Goal: Answer question/provide support: Answer question/provide support

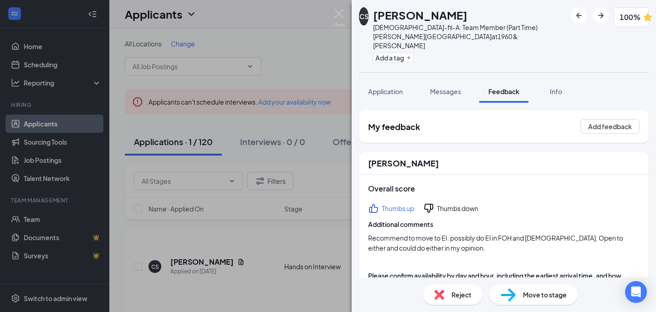
scroll to position [636, 0]
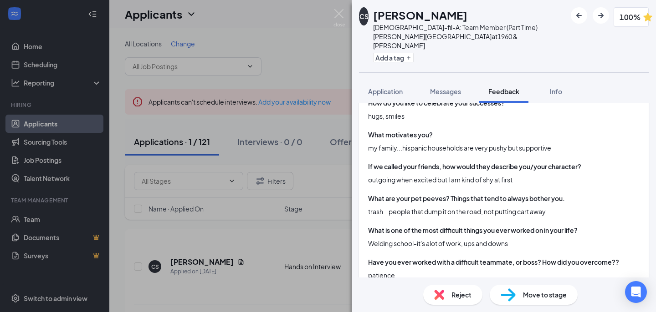
click at [331, 20] on div "CS [PERSON_NAME] [DEMOGRAPHIC_DATA]-fil-A: Team Member (Part Time) [PERSON_NAME…" at bounding box center [328, 156] width 656 height 312
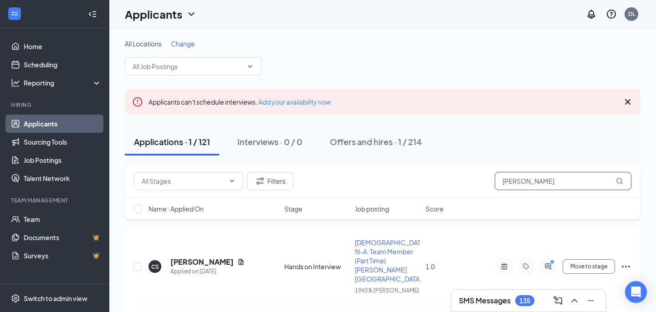
drag, startPoint x: 530, startPoint y: 180, endPoint x: 440, endPoint y: 180, distance: 90.6
click at [440, 180] on div "Filters [PERSON_NAME]" at bounding box center [382, 181] width 497 height 18
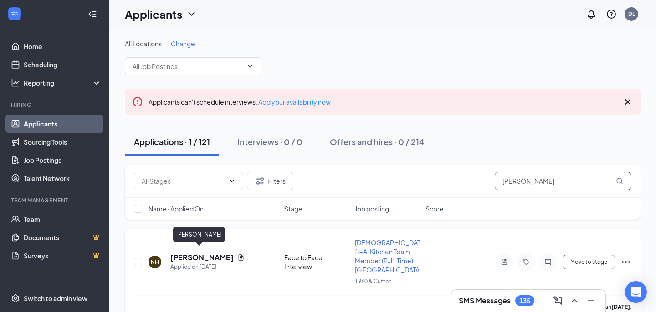
type input "[PERSON_NAME]"
click at [199, 253] on h5 "[PERSON_NAME]" at bounding box center [201, 258] width 63 height 10
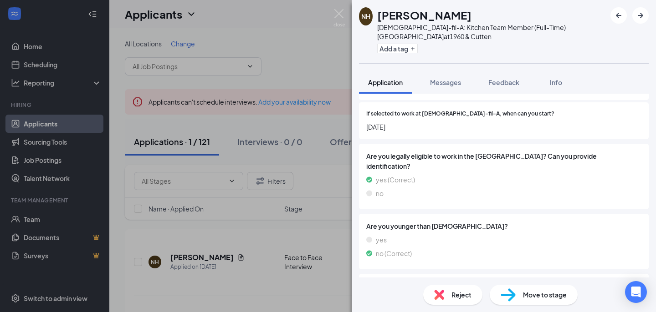
scroll to position [793, 0]
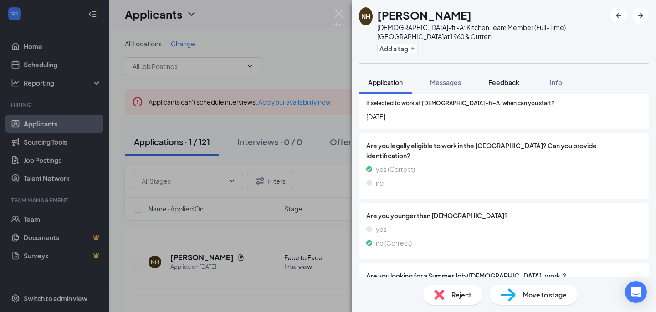
click at [502, 82] on span "Feedback" at bounding box center [503, 82] width 31 height 8
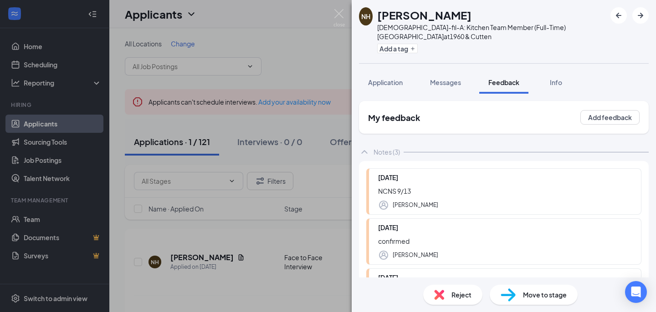
scroll to position [87, 0]
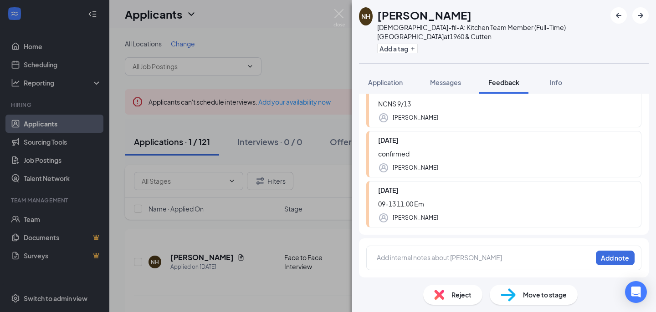
click at [405, 262] on div at bounding box center [484, 258] width 214 height 10
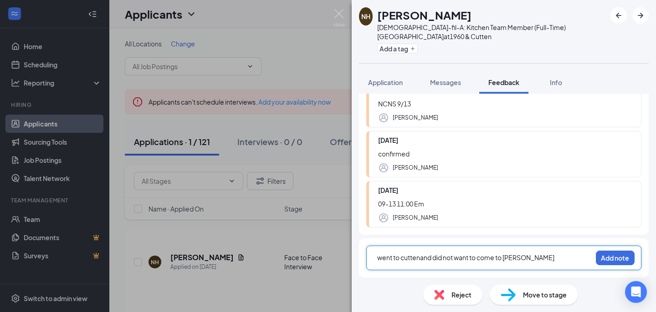
click at [510, 260] on span "went to cuttenand did not want to come to [PERSON_NAME]" at bounding box center [465, 258] width 177 height 8
click at [544, 258] on div "went to cuttenand did not want to come to [PERSON_NAME]" at bounding box center [484, 258] width 214 height 10
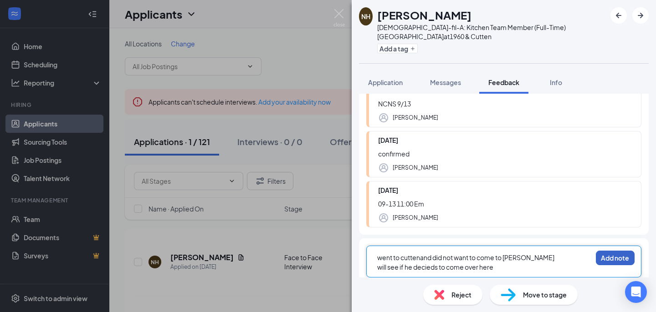
click at [621, 259] on button "Add note" at bounding box center [615, 258] width 39 height 15
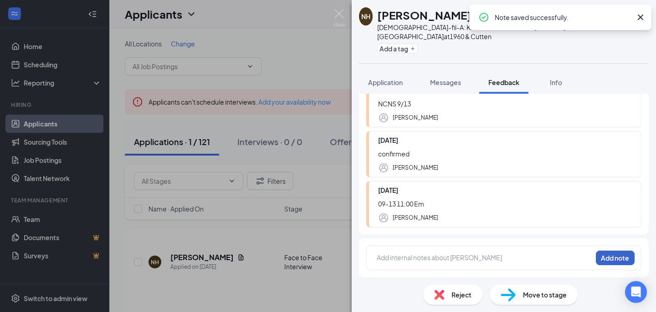
scroll to position [0, 0]
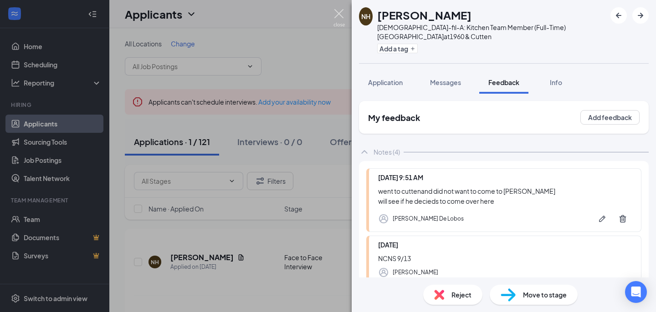
click at [334, 17] on img at bounding box center [338, 18] width 11 height 18
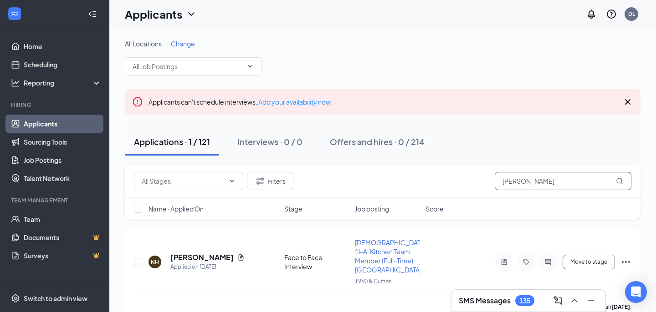
drag, startPoint x: 535, startPoint y: 181, endPoint x: 449, endPoint y: 181, distance: 86.5
click at [449, 181] on div "Filters [PERSON_NAME]" at bounding box center [382, 181] width 497 height 18
type input "jeiner"
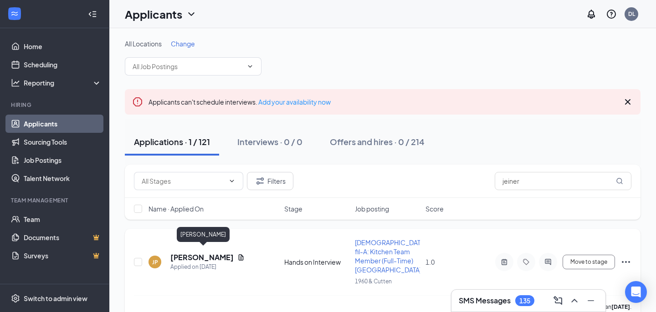
click at [197, 253] on h5 "[PERSON_NAME]" at bounding box center [201, 258] width 63 height 10
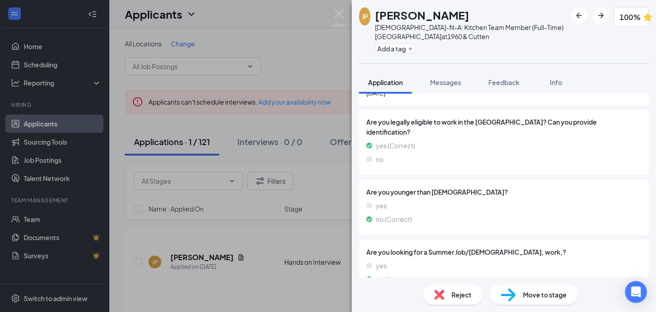
scroll to position [952, 0]
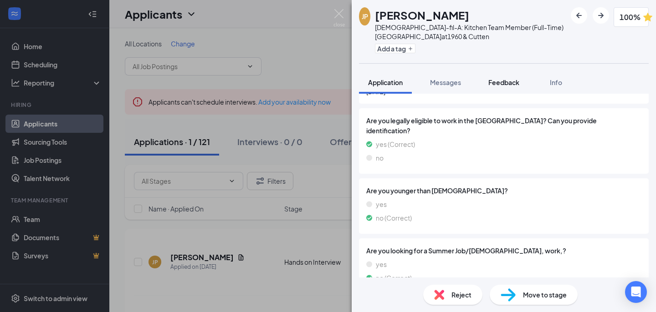
click at [497, 82] on span "Feedback" at bounding box center [503, 82] width 31 height 8
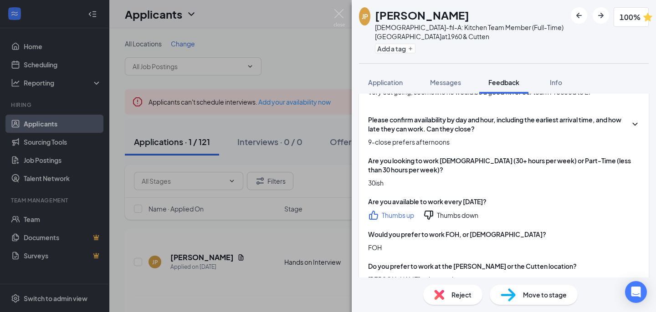
scroll to position [141, 0]
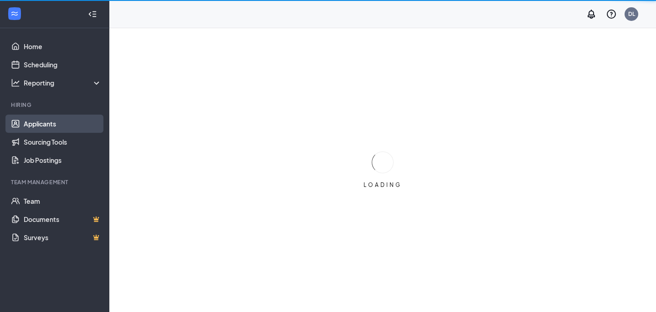
click at [38, 125] on link "Applicants" at bounding box center [63, 124] width 78 height 18
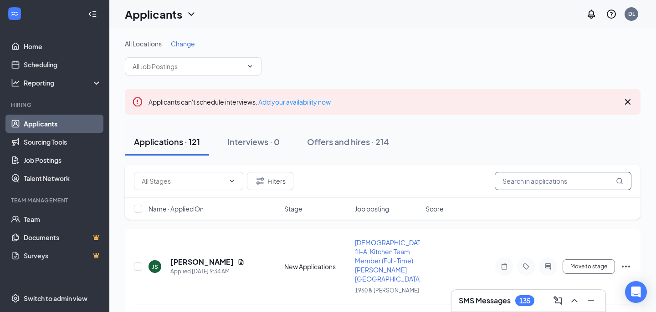
click at [553, 188] on input "text" at bounding box center [562, 181] width 137 height 18
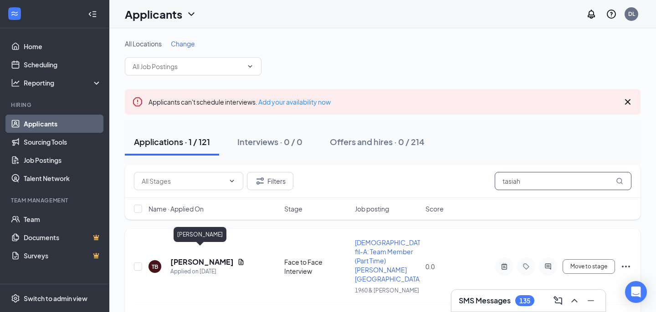
type input "tasiah"
click at [184, 257] on h5 "TAsiah Barnes" at bounding box center [201, 262] width 63 height 10
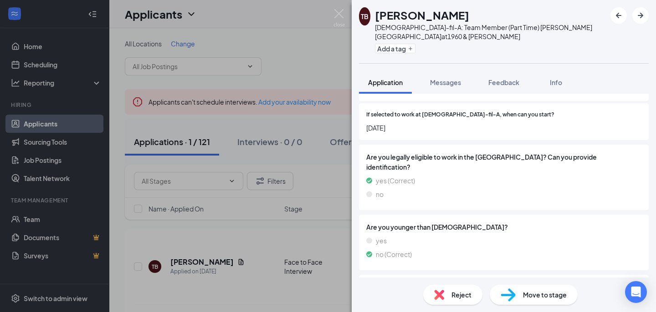
scroll to position [887, 0]
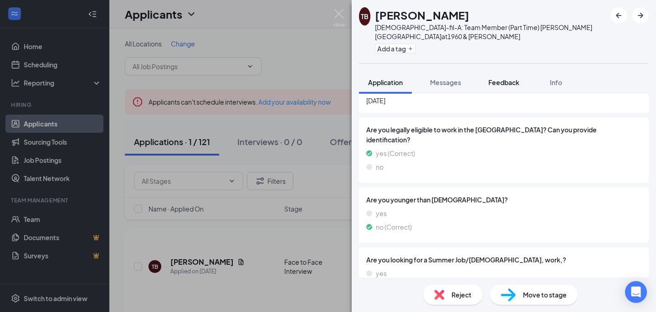
click at [505, 78] on span "Feedback" at bounding box center [503, 82] width 31 height 8
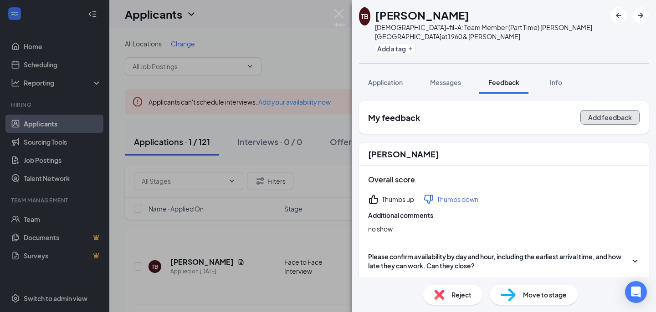
click at [611, 110] on button "Add feedback" at bounding box center [609, 117] width 59 height 15
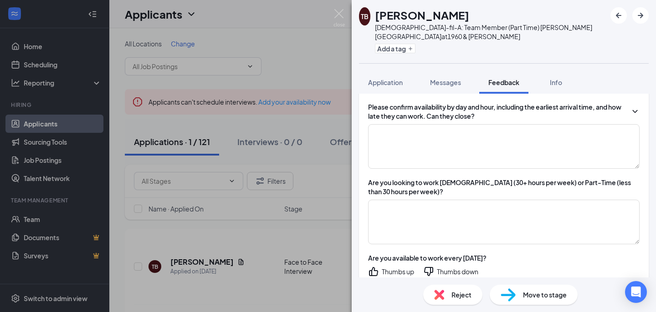
scroll to position [122, 0]
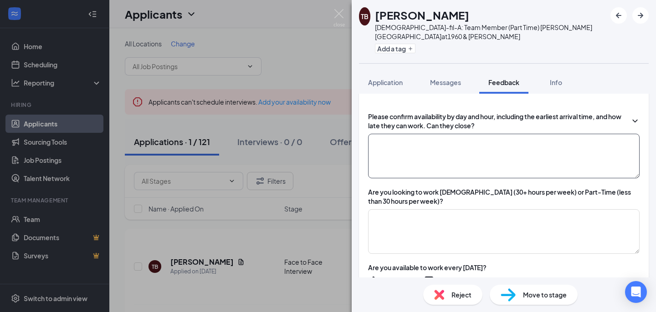
click at [409, 157] on textarea at bounding box center [503, 156] width 271 height 45
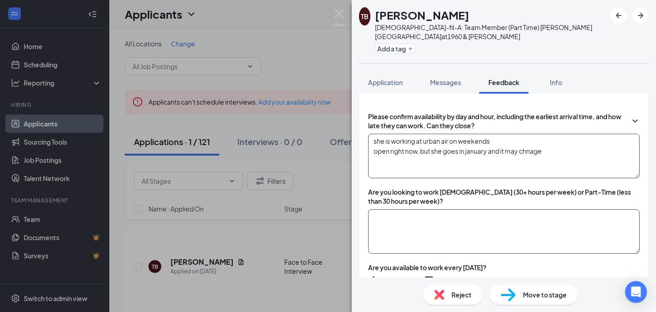
type textarea "she is working at urban air on weekends open right now, but she goes in january…"
click at [413, 209] on textarea at bounding box center [503, 231] width 271 height 45
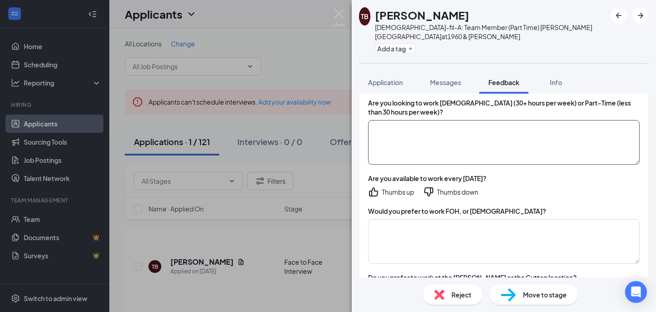
scroll to position [214, 0]
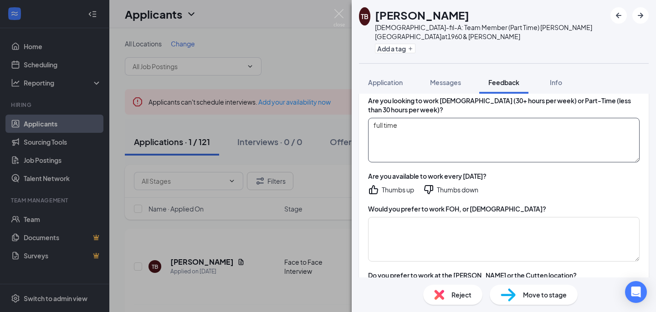
type textarea "full time"
click at [386, 185] on div "Thumbs up" at bounding box center [398, 189] width 32 height 9
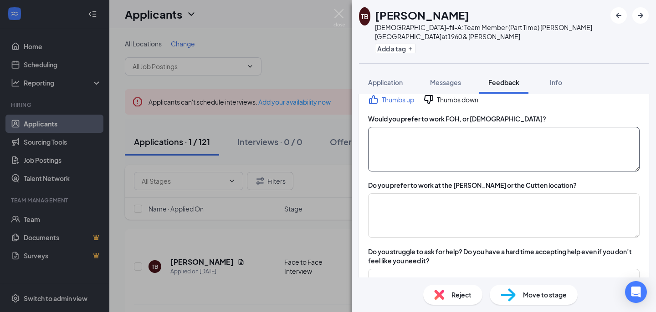
scroll to position [309, 0]
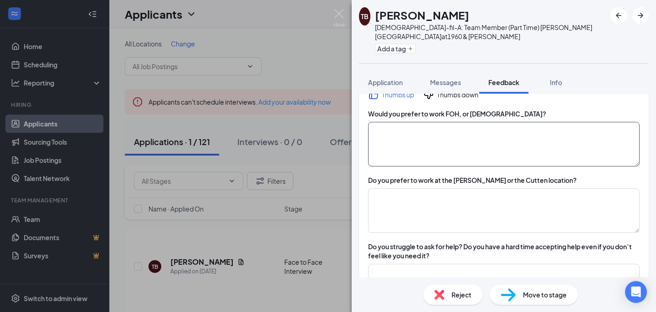
click at [415, 151] on textarea at bounding box center [503, 144] width 271 height 45
type textarea "foh"
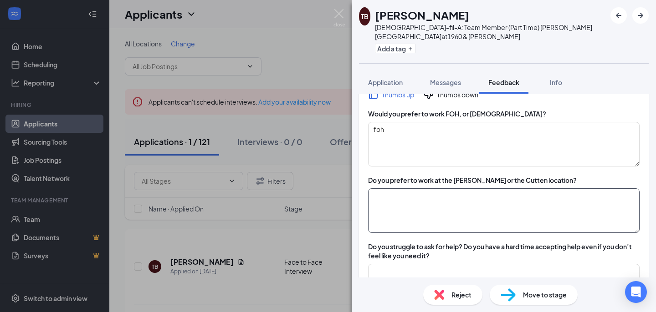
click at [406, 190] on textarea at bounding box center [503, 210] width 271 height 45
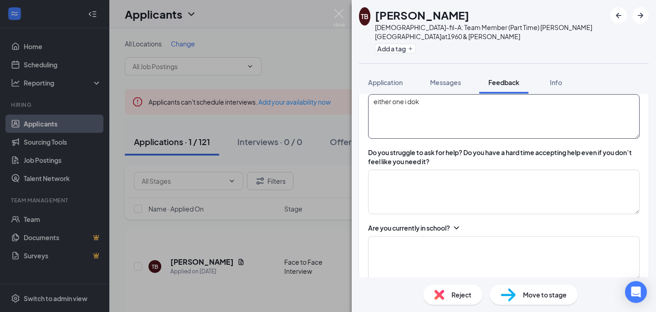
scroll to position [412, 0]
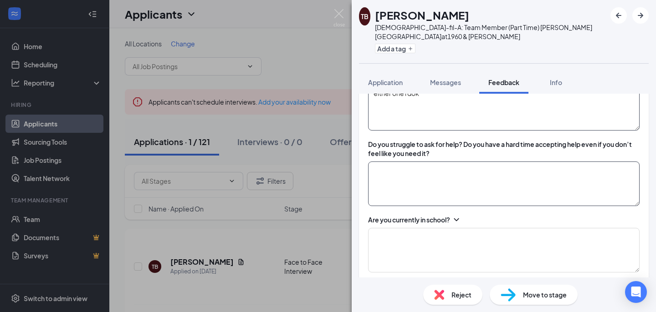
type textarea "either one i dok"
click at [402, 169] on textarea at bounding box center [503, 184] width 271 height 45
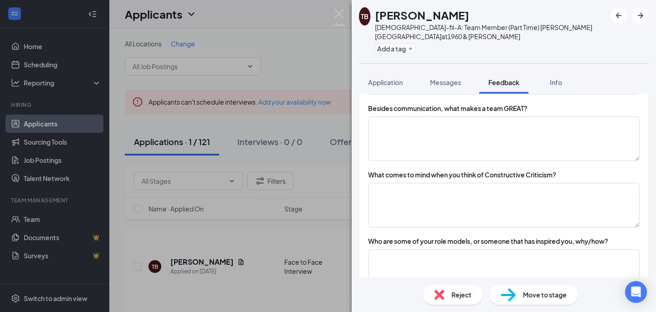
scroll to position [790, 0]
click at [398, 126] on textarea at bounding box center [503, 138] width 271 height 45
click at [398, 126] on textarea "being loyalty ans helping ecah oytehr communicationb" at bounding box center [503, 138] width 271 height 45
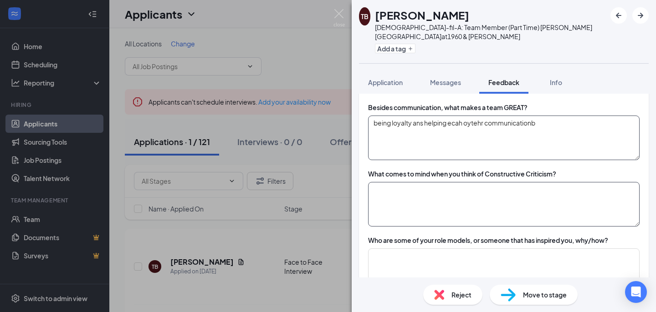
type textarea "being loyalty ans helping ecah oytehr communicationb"
click at [395, 194] on textarea at bounding box center [503, 204] width 271 height 45
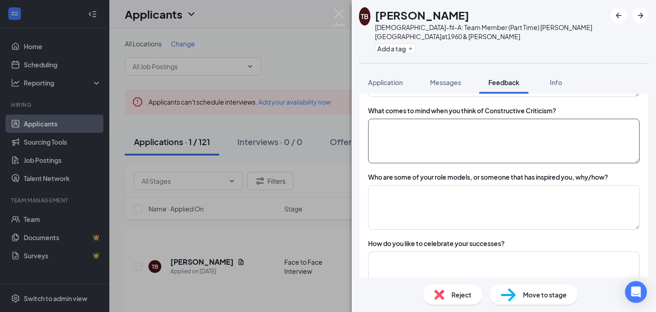
scroll to position [856, 0]
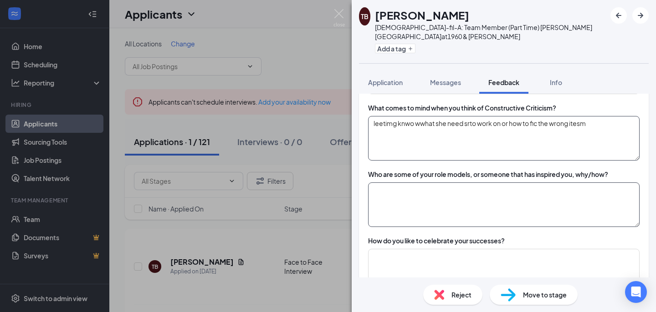
type textarea "leetimg knwo wwhat she need srto work on or how to fic the wrong itesm"
click at [405, 199] on textarea at bounding box center [503, 205] width 271 height 45
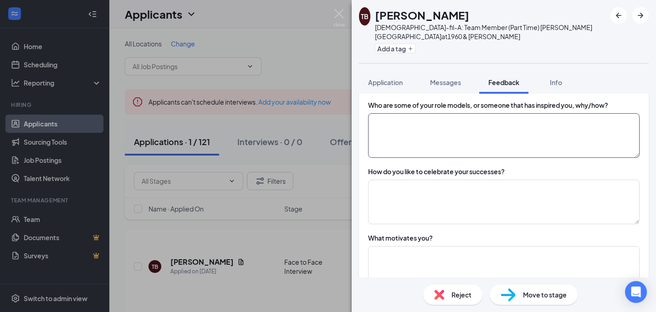
scroll to position [924, 0]
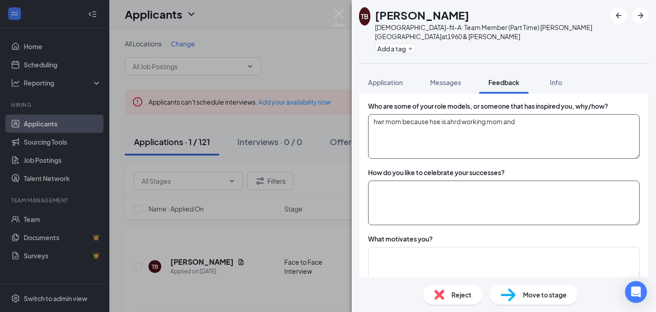
type textarea "hwr mom because hse is ahrd working mom and"
click at [397, 201] on textarea at bounding box center [503, 203] width 271 height 45
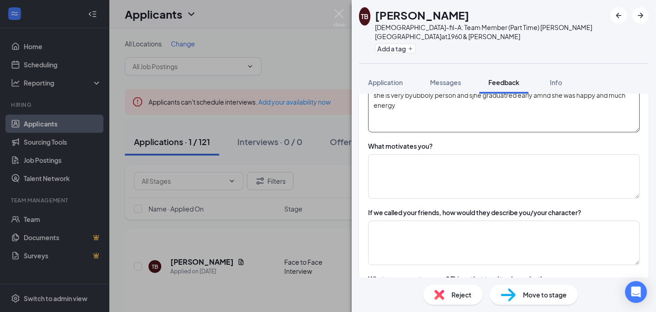
scroll to position [1018, 0]
type textarea "she is very byubboly person and sjhe graduatred early amnd she was happy and mu…"
click at [435, 159] on textarea at bounding box center [503, 176] width 271 height 45
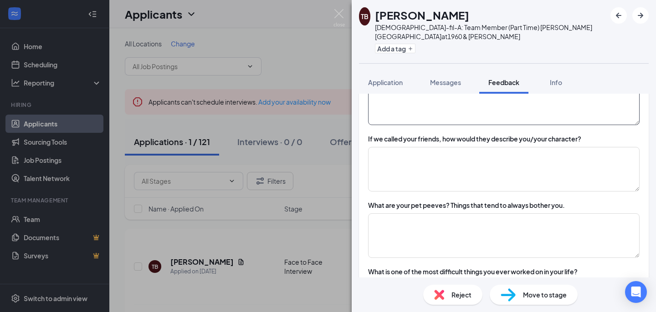
scroll to position [1107, 0]
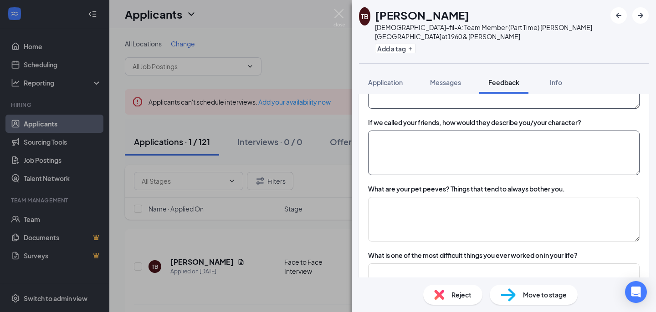
type textarea "her future and make sure she get uo and do someyhing dor her self"
click at [387, 153] on textarea at bounding box center [503, 153] width 271 height 45
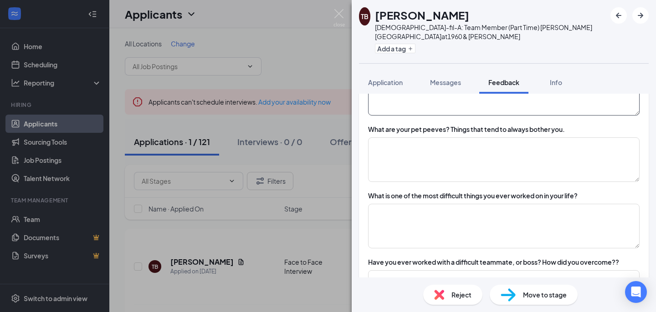
scroll to position [1174, 0]
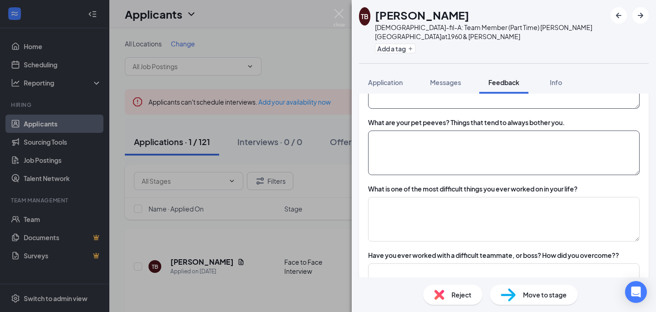
type textarea "she smile a lot and happy and a fun. perosn to be aorund"
click at [378, 132] on textarea at bounding box center [503, 153] width 271 height 45
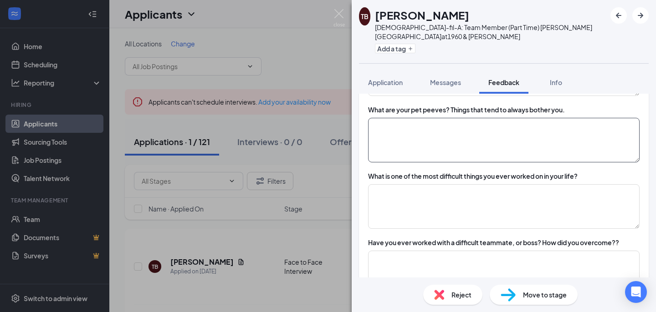
scroll to position [1187, 0]
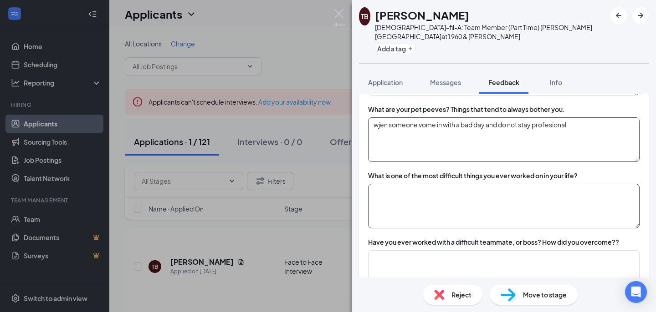
type textarea "wjen someone vome in with a bad day and do not stay profesional"
click at [408, 195] on textarea at bounding box center [503, 206] width 271 height 45
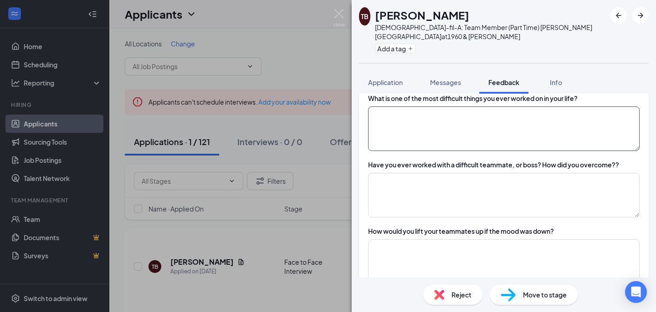
scroll to position [1263, 0]
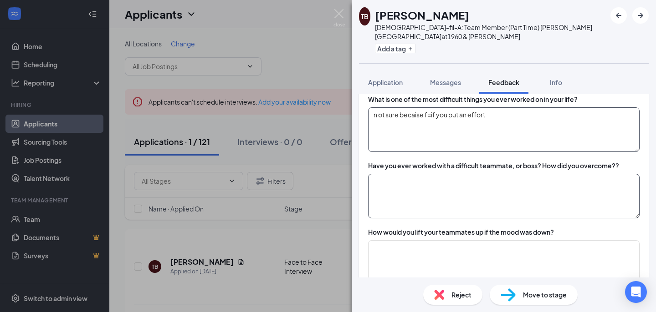
type textarea "n ot sure becaise f=if you put an effort"
click at [403, 197] on textarea at bounding box center [503, 196] width 271 height 45
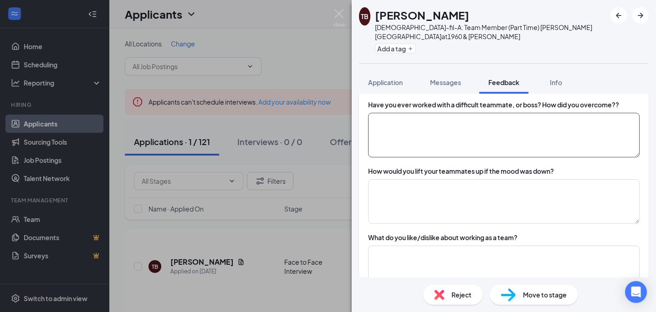
scroll to position [1325, 0]
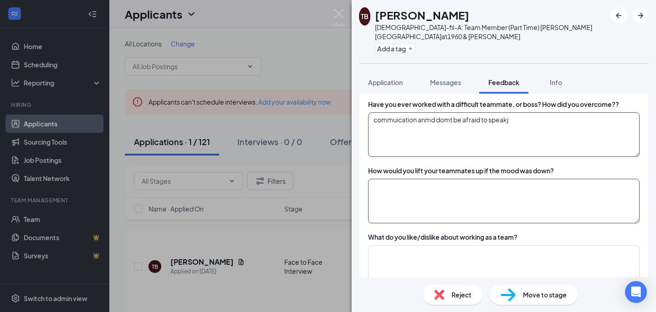
type textarea "commuication anmd domt be afraid to speakj"
click at [419, 179] on textarea at bounding box center [503, 201] width 271 height 45
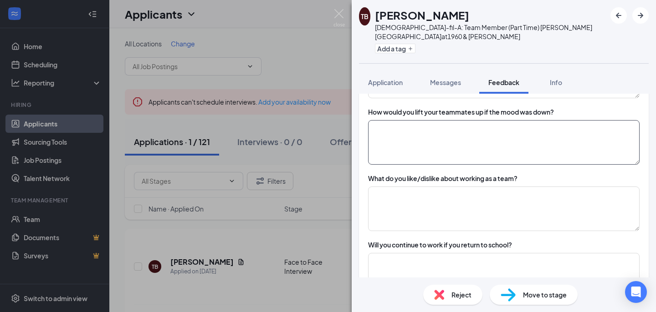
scroll to position [1385, 0]
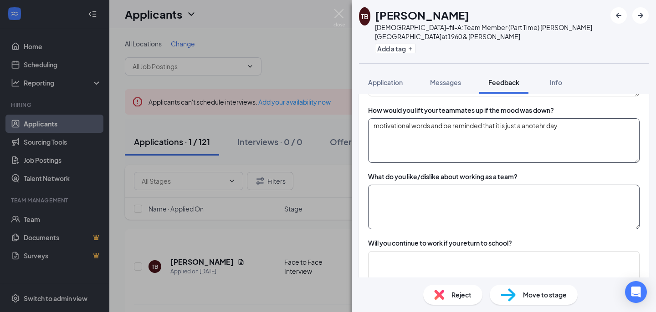
type textarea "motivational words and be reminded that it is just a anotehr day"
click at [449, 186] on textarea at bounding box center [503, 207] width 271 height 45
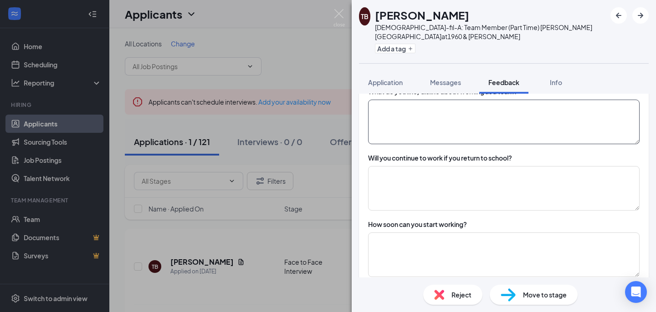
scroll to position [1474, 0]
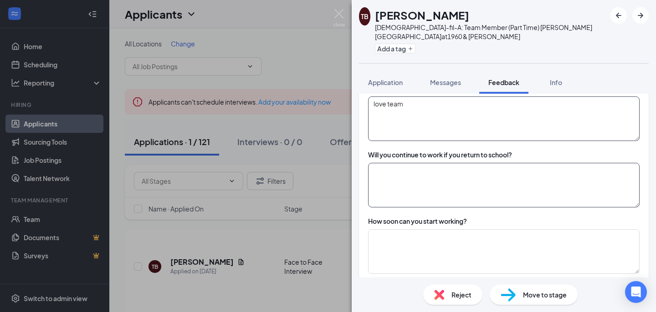
type textarea "love team"
click at [462, 182] on textarea at bounding box center [503, 185] width 271 height 45
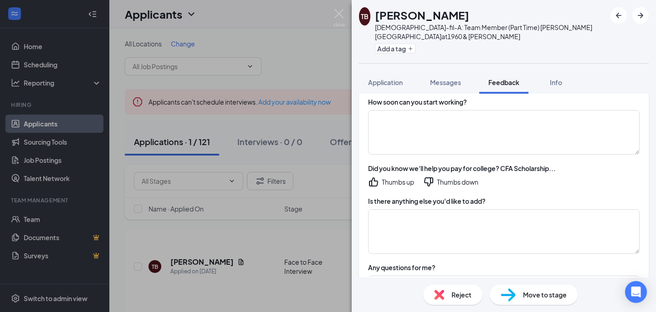
scroll to position [1596, 0]
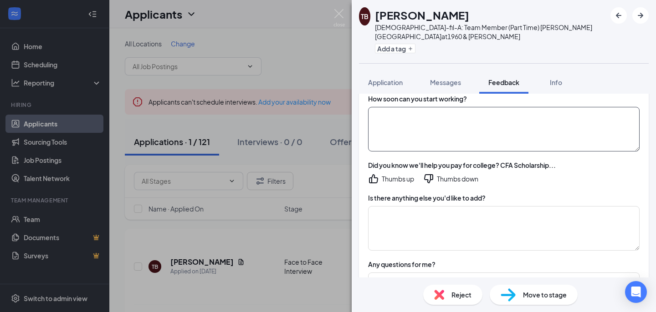
click at [437, 107] on textarea at bounding box center [503, 129] width 271 height 45
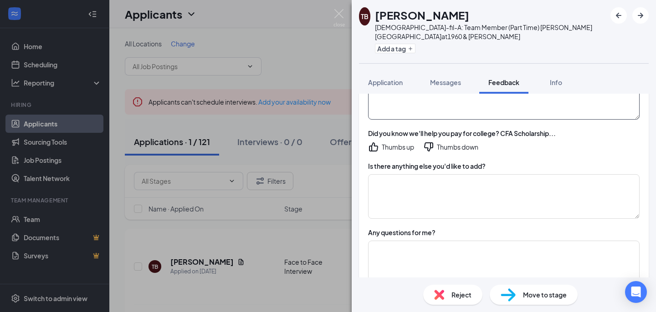
scroll to position [1631, 0]
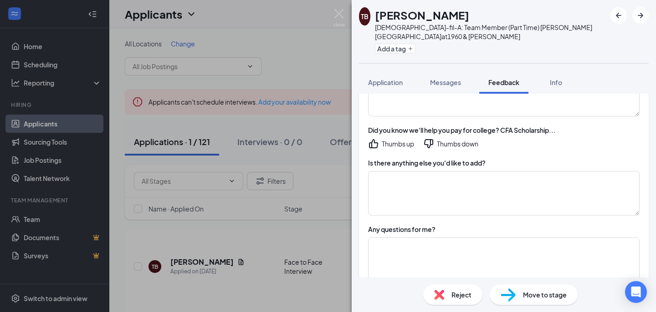
click at [389, 139] on div "Thumbs up" at bounding box center [398, 143] width 32 height 9
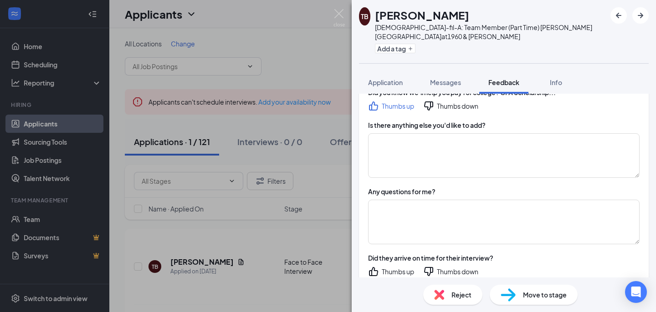
scroll to position [1672, 0]
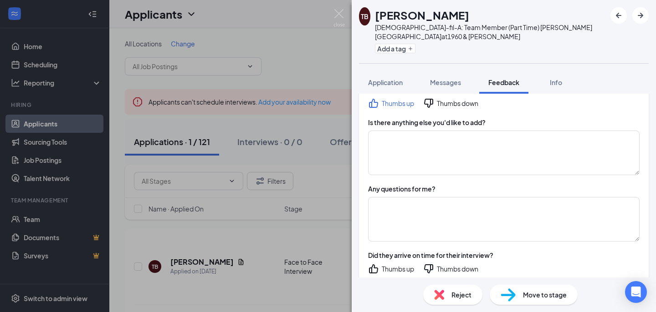
click at [441, 99] on div "Thumbs down" at bounding box center [457, 103] width 41 height 9
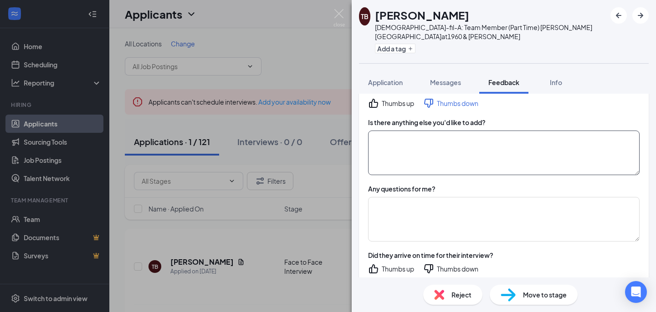
click at [410, 138] on textarea at bounding box center [503, 153] width 271 height 45
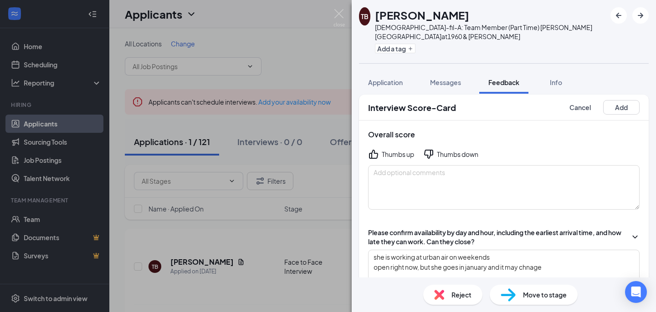
scroll to position [9, 0]
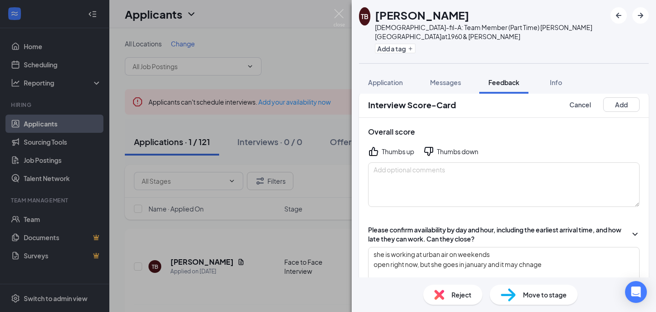
click at [382, 147] on div "Thumbs up" at bounding box center [398, 151] width 32 height 9
click at [411, 183] on textarea at bounding box center [503, 185] width 271 height 45
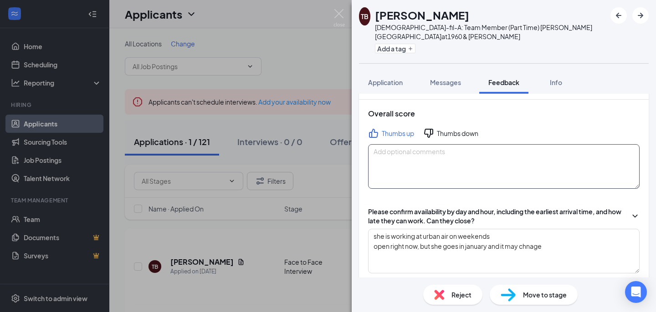
scroll to position [51, 0]
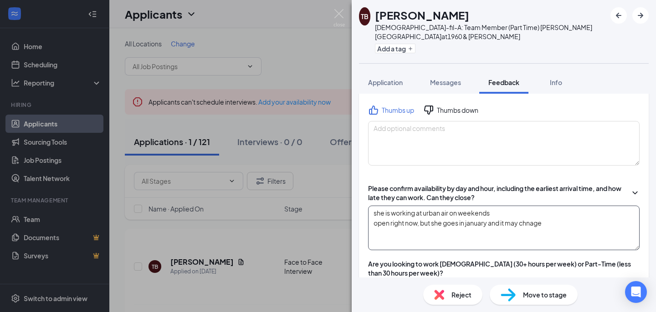
drag, startPoint x: 486, startPoint y: 207, endPoint x: 369, endPoint y: 205, distance: 117.5
click at [369, 206] on textarea "she is working at urban air on weekends open right now, but she goes in january…" at bounding box center [503, 228] width 271 height 45
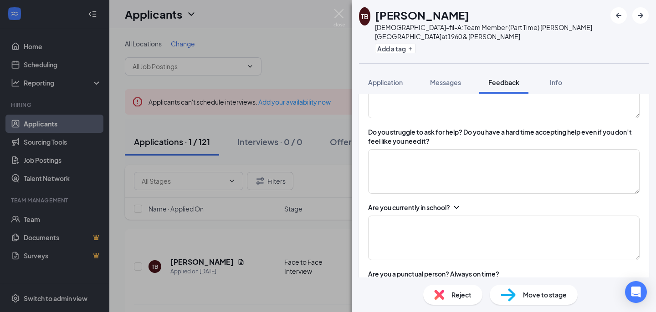
scroll to position [425, 0]
type textarea "s open right now, but she goes in january and it may chnage"
click at [408, 158] on textarea at bounding box center [503, 170] width 271 height 45
